Goal: Information Seeking & Learning: Learn about a topic

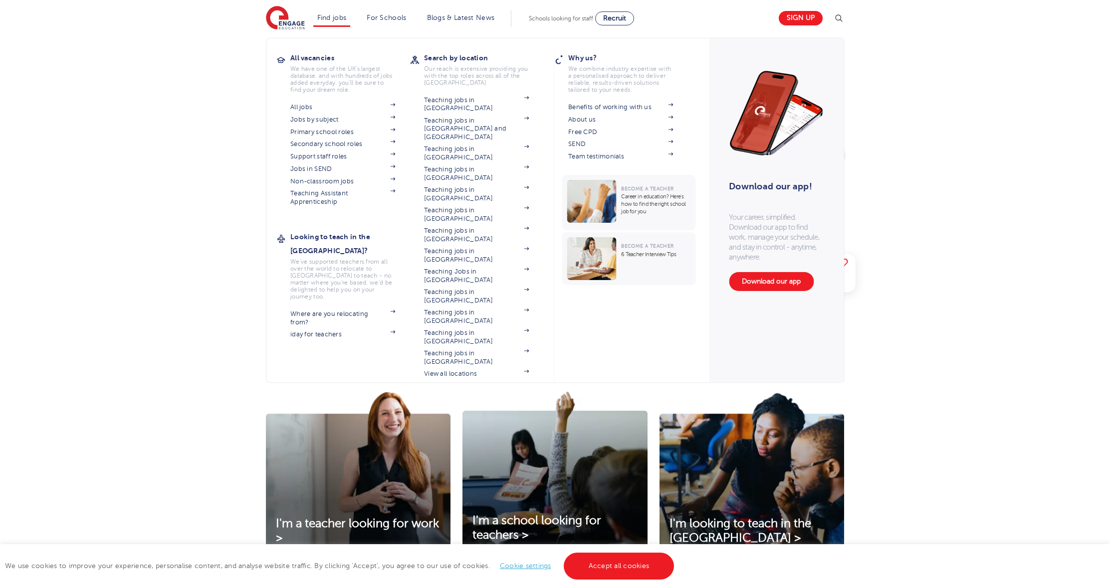
click at [344, 11] on li "Find jobs All vacancies We have one of the UK's largest database. and with hund…" at bounding box center [331, 18] width 37 height 17
click at [294, 105] on link "All jobs" at bounding box center [342, 107] width 105 height 8
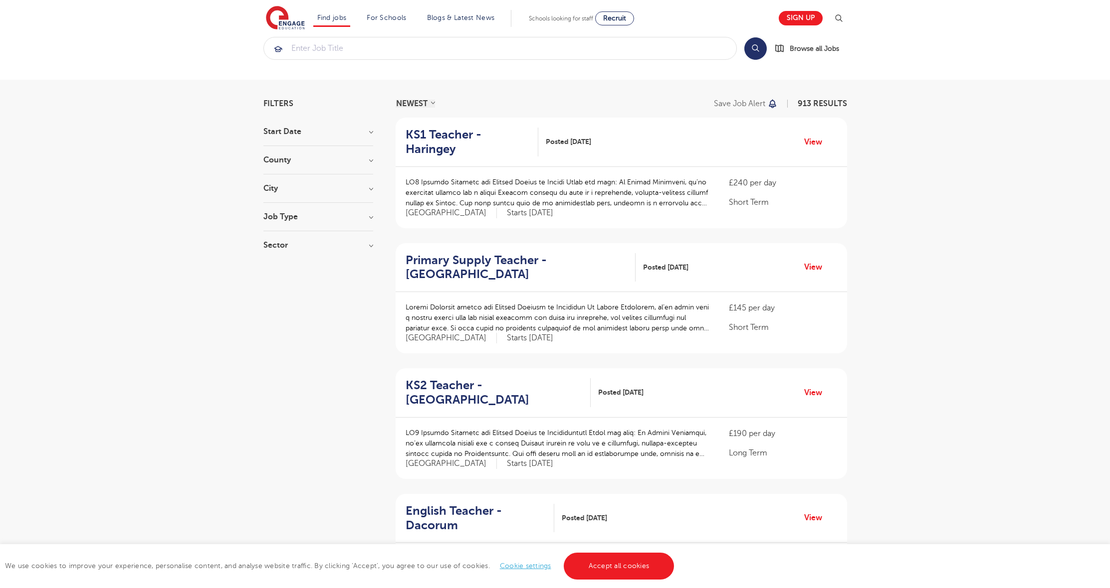
scroll to position [26, 0]
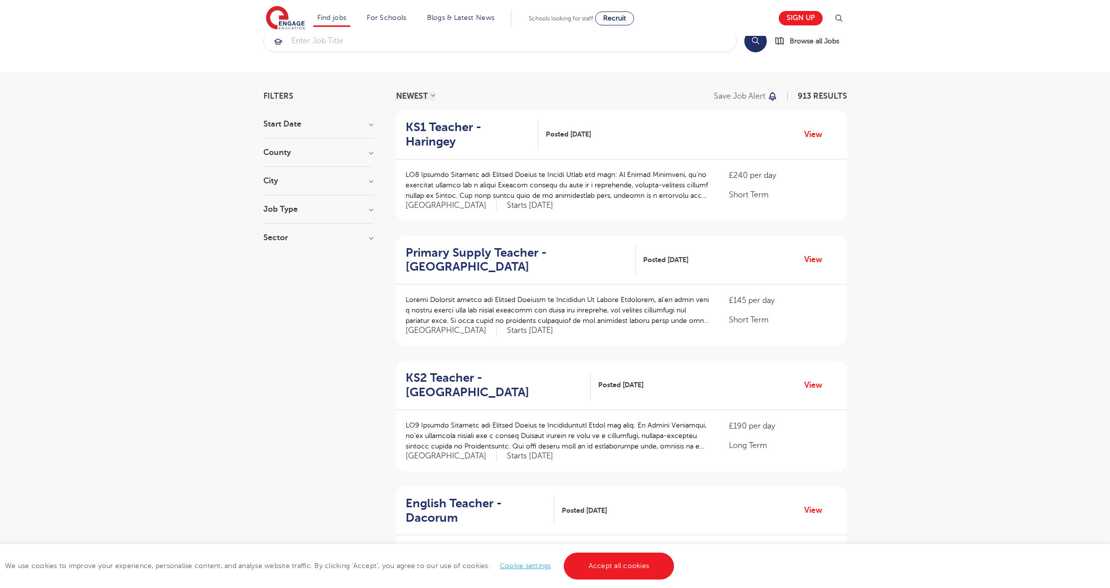
click at [371, 152] on h3 "County" at bounding box center [318, 153] width 110 height 8
click at [284, 299] on button "Show more" at bounding box center [284, 303] width 42 height 9
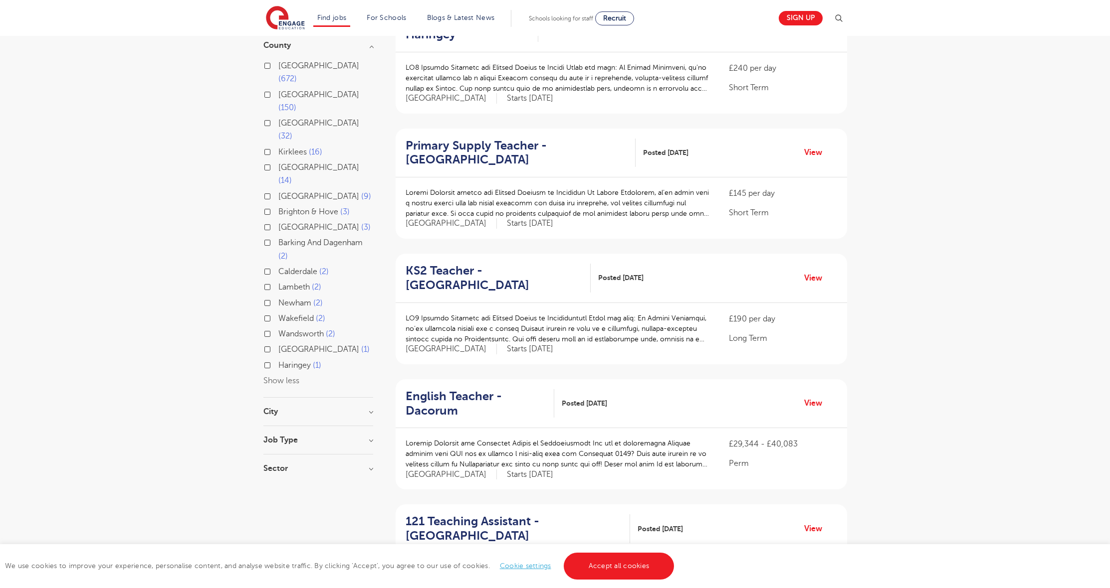
scroll to position [63, 0]
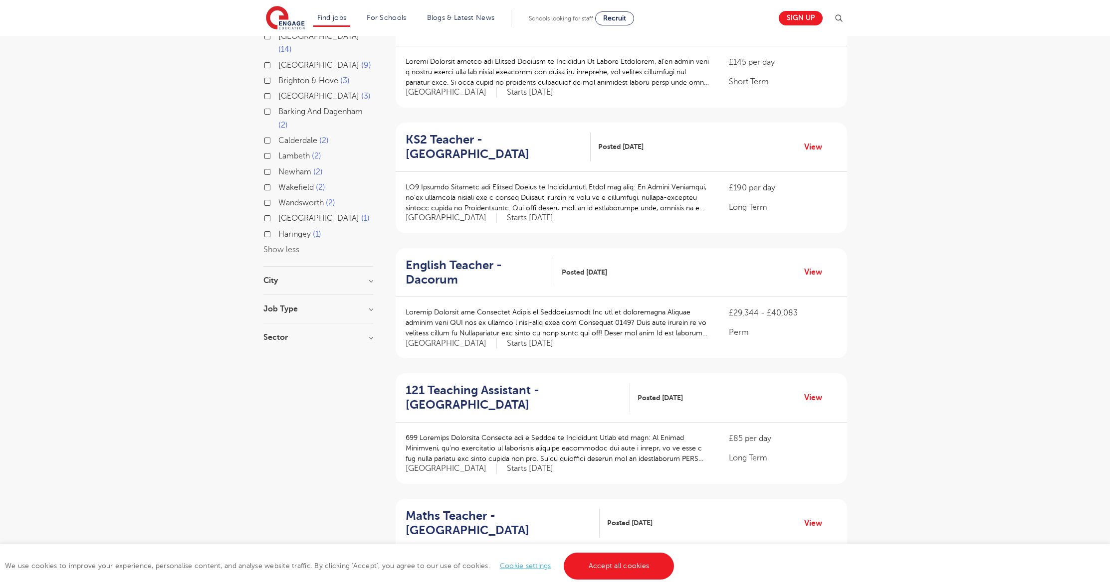
click at [268, 277] on div "City Hounslow 67 Bromley 36 Wandsworth 34 [PERSON_NAME] 32 Haringey 32 Show more" at bounding box center [318, 286] width 110 height 18
click at [292, 278] on h3 "City" at bounding box center [318, 282] width 110 height 8
click at [284, 376] on button "Show more" at bounding box center [284, 380] width 42 height 9
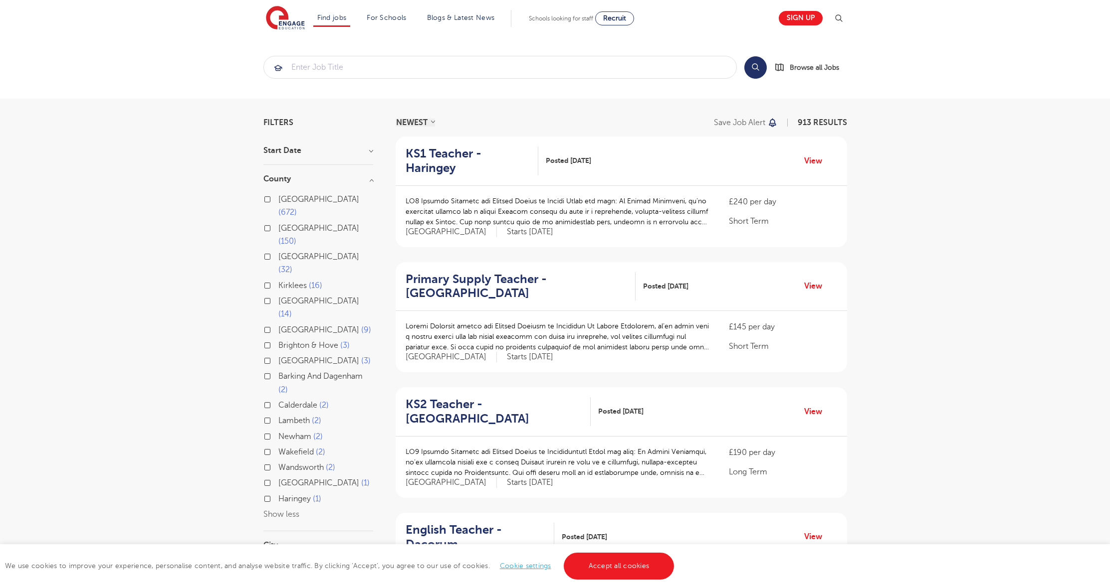
scroll to position [0, 0]
